Goal: Find specific page/section: Find specific page/section

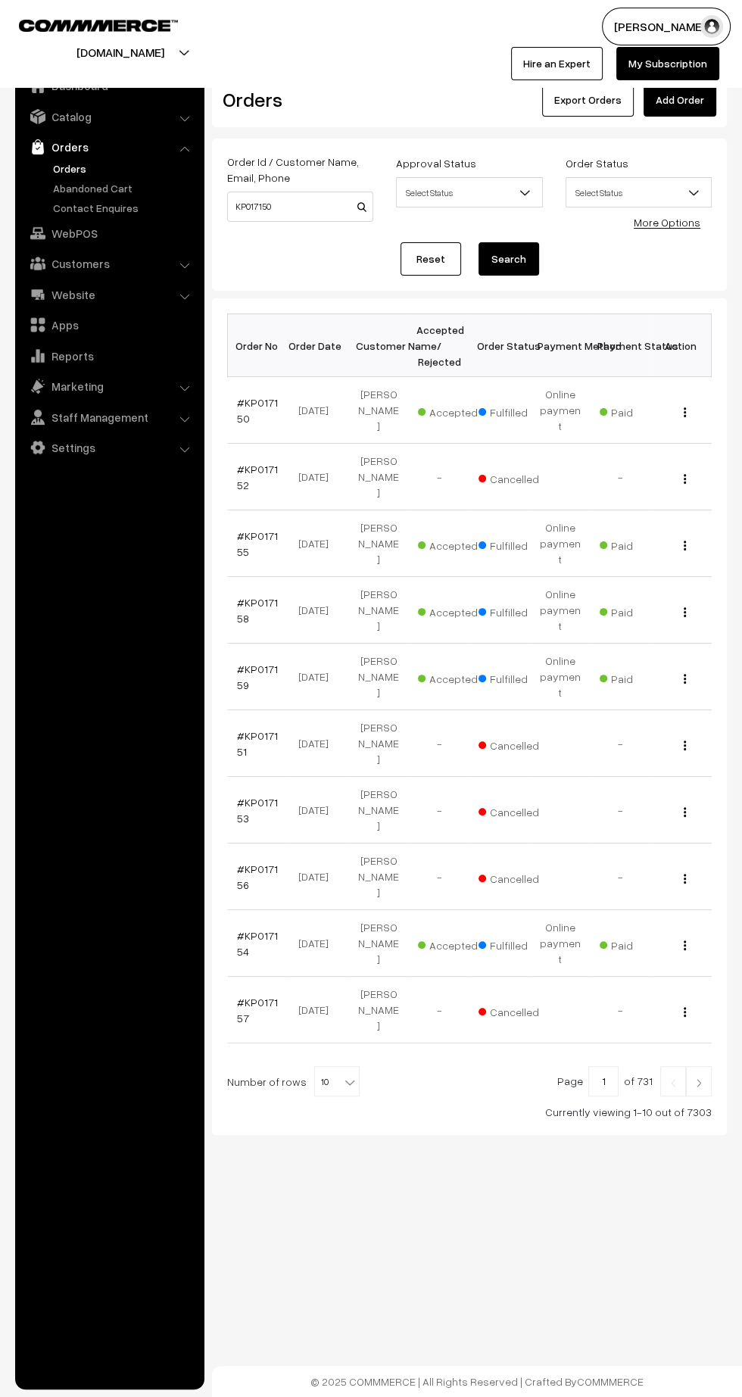
click at [73, 166] on link "Orders" at bounding box center [124, 169] width 150 height 16
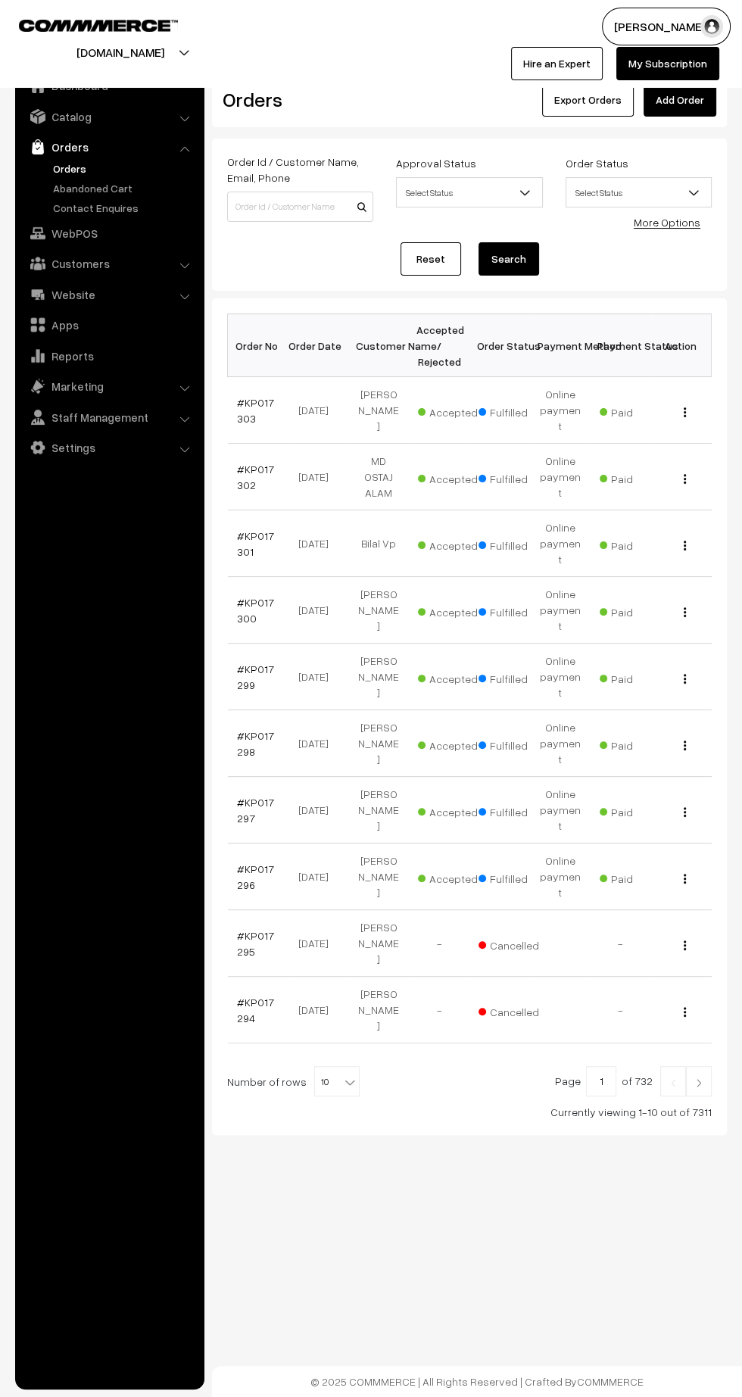
click at [112, 186] on link "Abandoned Cart" at bounding box center [124, 188] width 150 height 16
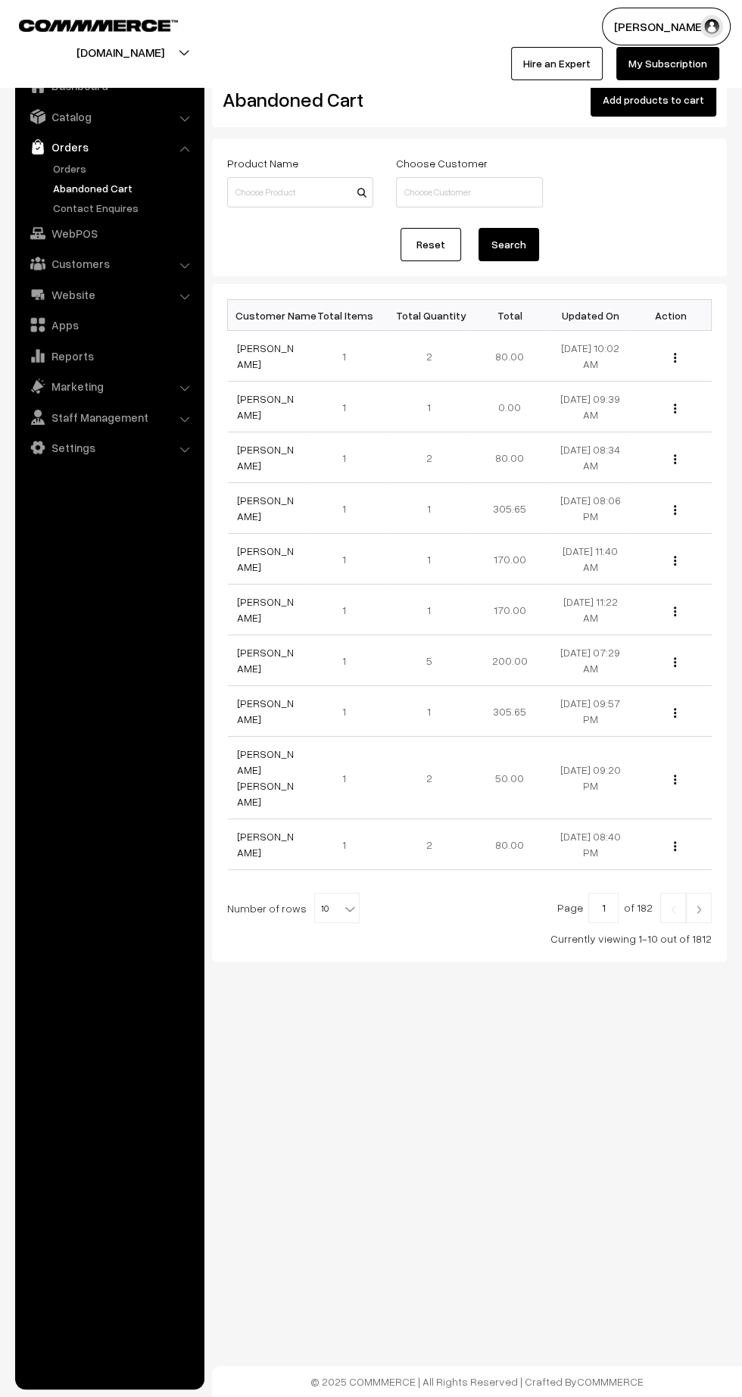
click at [76, 161] on link "Orders" at bounding box center [124, 169] width 150 height 16
